Goal: Find specific page/section: Find specific page/section

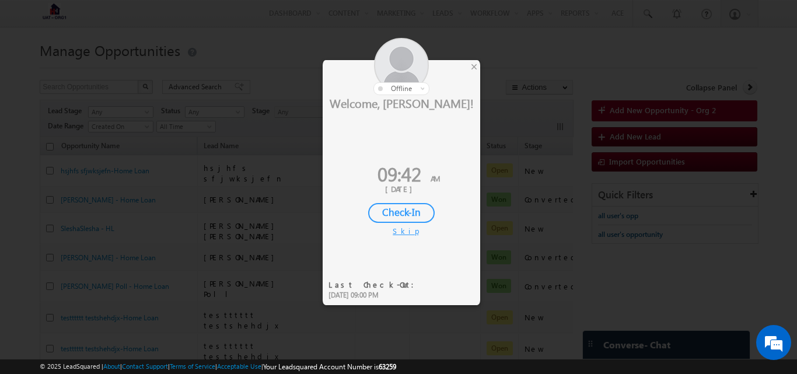
click at [407, 212] on div "Check-In" at bounding box center [401, 213] width 67 height 20
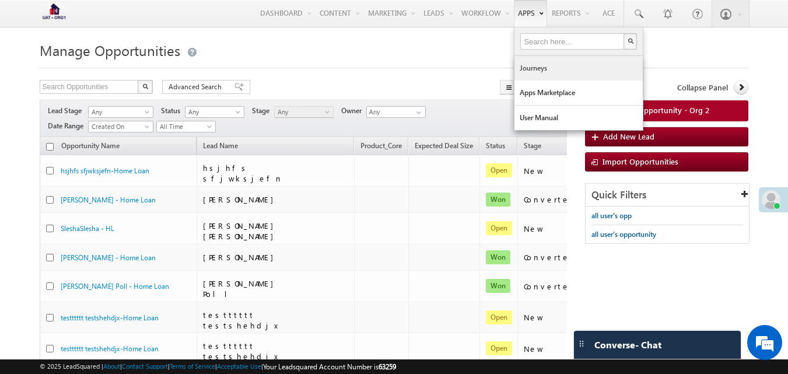
click at [530, 67] on link "Journeys" at bounding box center [579, 68] width 128 height 25
